Goal: Information Seeking & Learning: Check status

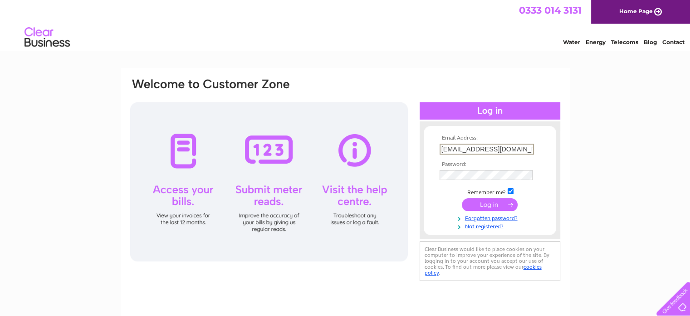
type input "rinnhofers@gmx.de"
click at [491, 203] on input "submit" at bounding box center [490, 203] width 56 height 13
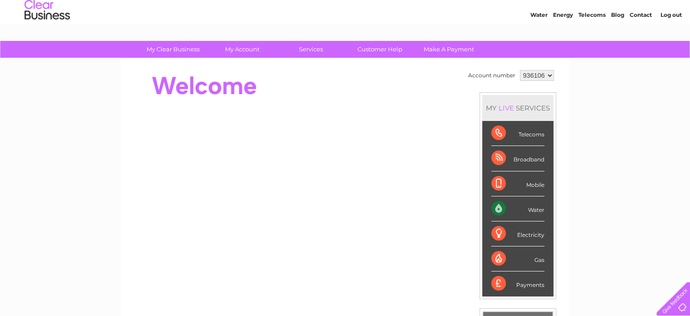
scroll to position [15, 0]
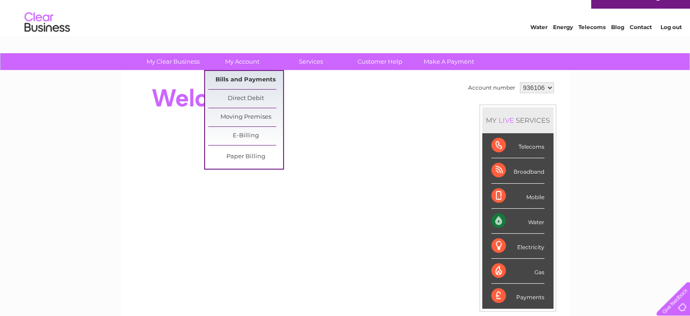
click at [244, 79] on link "Bills and Payments" at bounding box center [245, 80] width 75 height 18
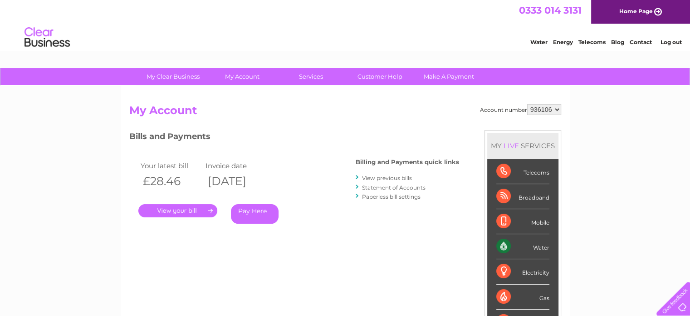
click at [187, 210] on link "." at bounding box center [177, 210] width 79 height 13
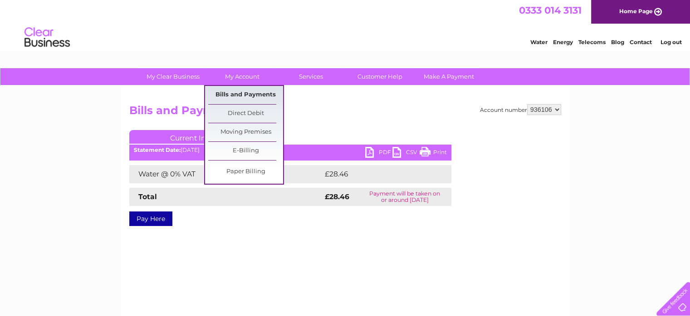
click at [249, 94] on link "Bills and Payments" at bounding box center [245, 95] width 75 height 18
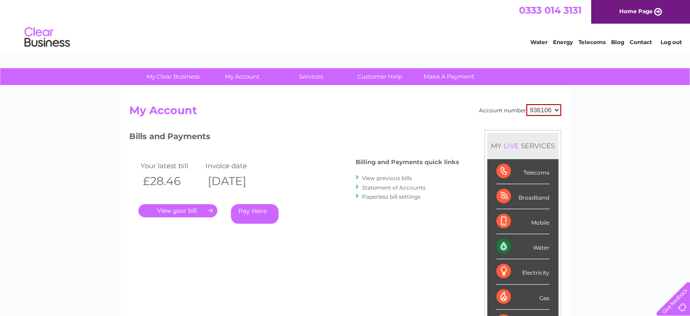
click at [376, 177] on link "View previous bills" at bounding box center [387, 177] width 50 height 7
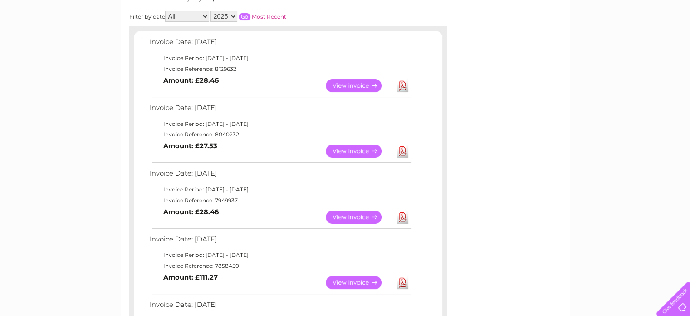
scroll to position [166, 0]
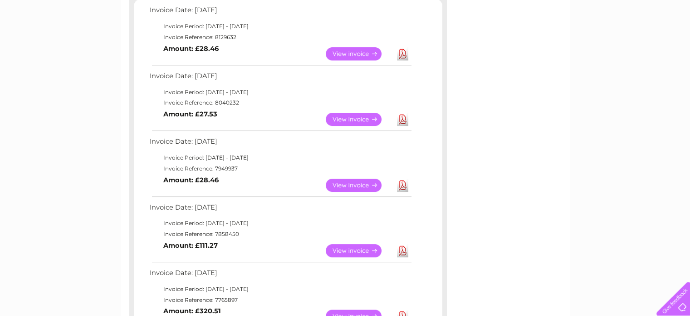
click at [355, 250] on link "View" at bounding box center [359, 250] width 67 height 13
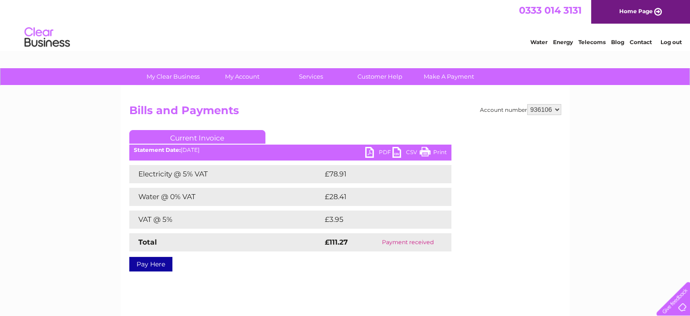
click at [382, 151] on link "PDF" at bounding box center [378, 153] width 27 height 13
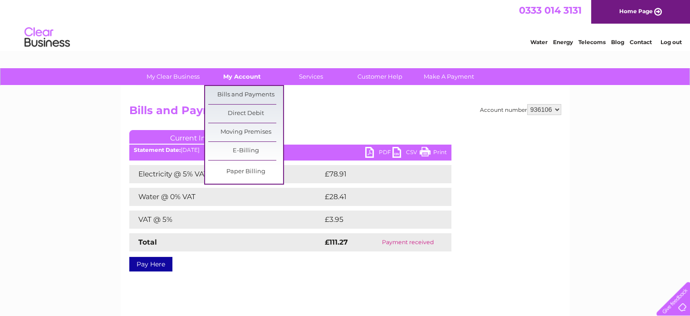
click at [245, 76] on link "My Account" at bounding box center [242, 76] width 75 height 17
click at [241, 92] on link "Bills and Payments" at bounding box center [245, 95] width 75 height 18
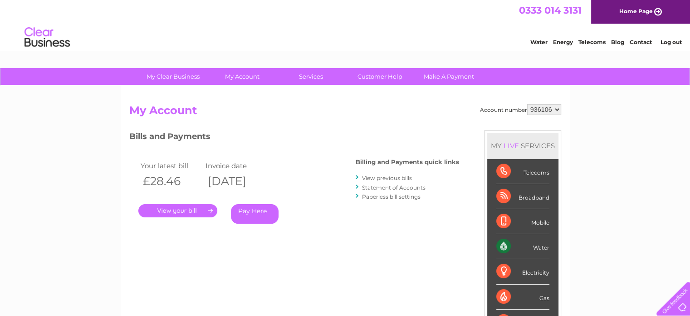
click at [375, 178] on link "View previous bills" at bounding box center [387, 177] width 50 height 7
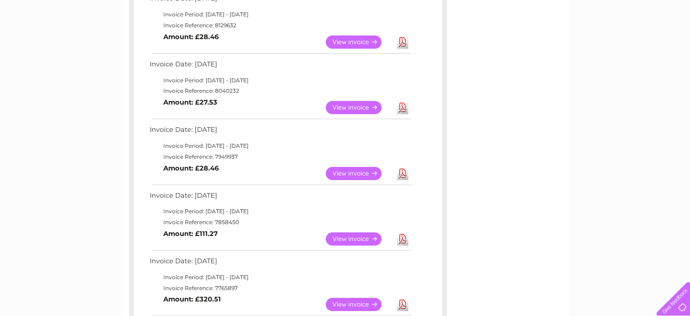
scroll to position [182, 0]
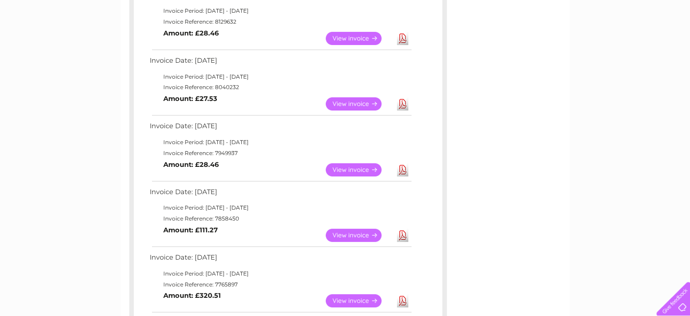
click at [356, 168] on link "View" at bounding box center [359, 169] width 67 height 13
